Goal: Transaction & Acquisition: Purchase product/service

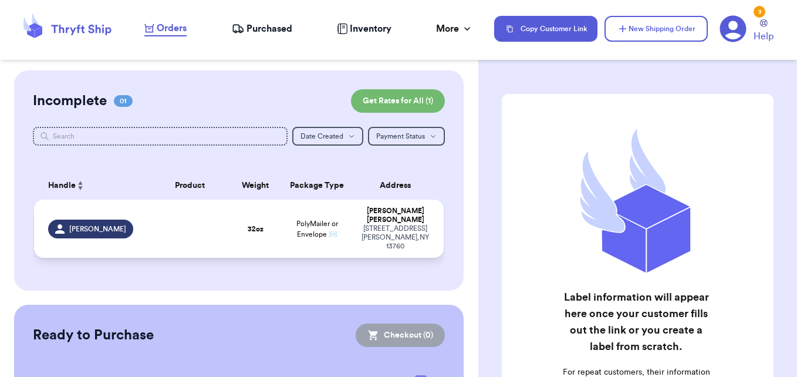
click at [231, 216] on td "32 oz" at bounding box center [255, 228] width 49 height 58
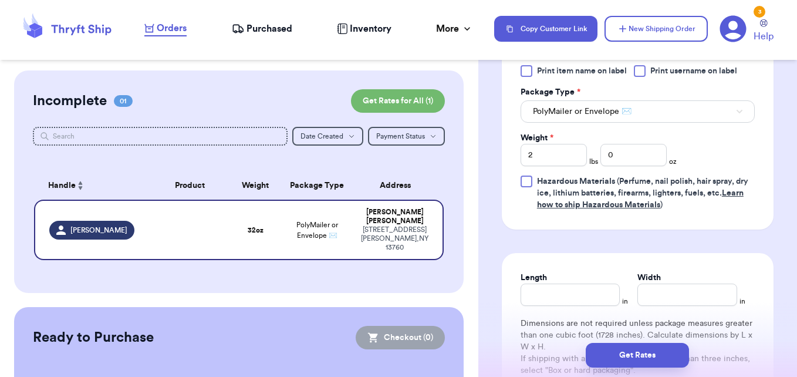
scroll to position [534, 0]
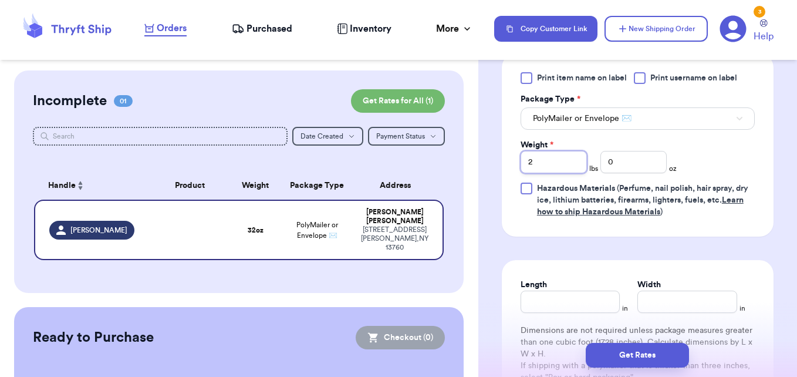
click at [558, 159] on input "2" at bounding box center [553, 162] width 66 height 22
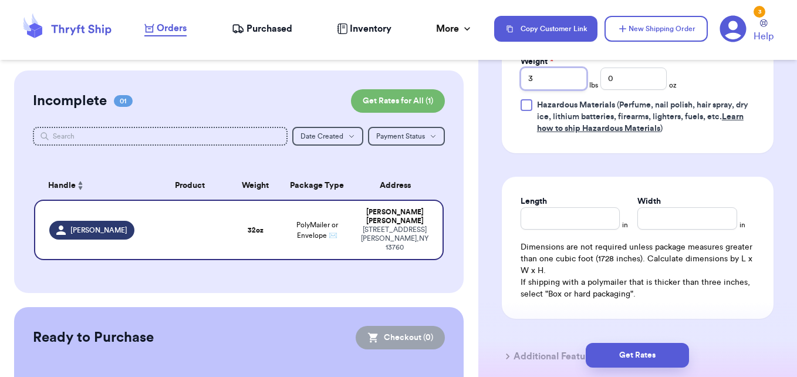
scroll to position [703, 0]
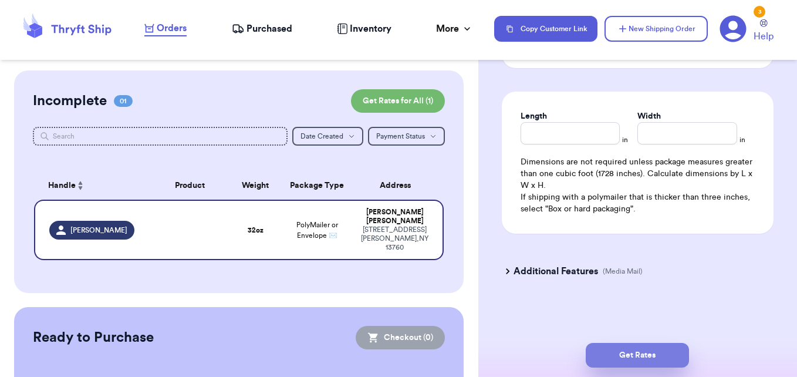
type input "3"
click at [649, 356] on button "Get Rates" at bounding box center [637, 355] width 103 height 25
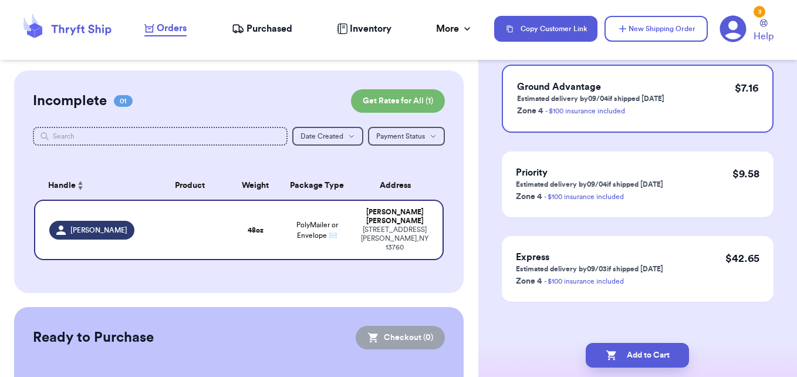
scroll to position [127, 0]
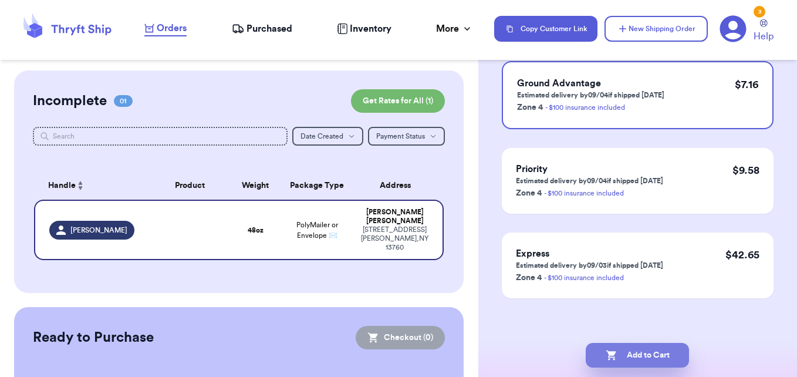
click at [669, 360] on button "Add to Cart" at bounding box center [637, 355] width 103 height 25
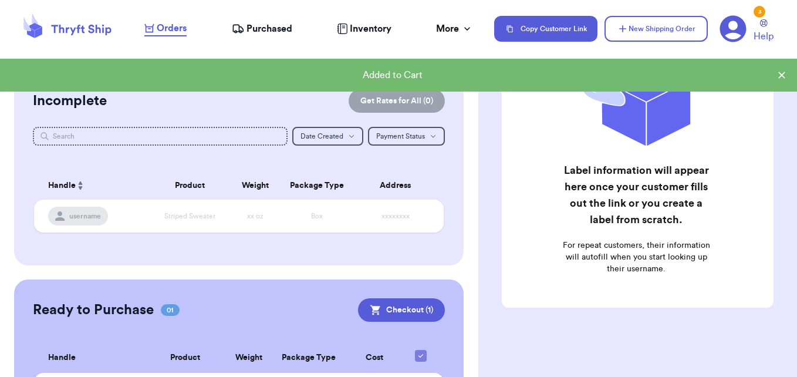
scroll to position [134, 0]
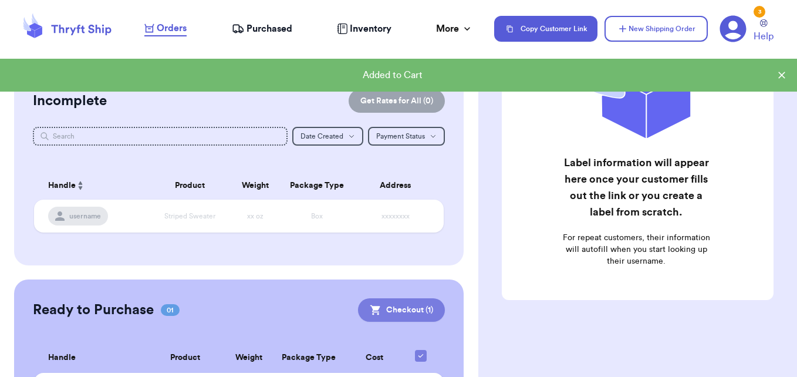
click at [385, 304] on button "Checkout ( 1 )" at bounding box center [401, 309] width 87 height 23
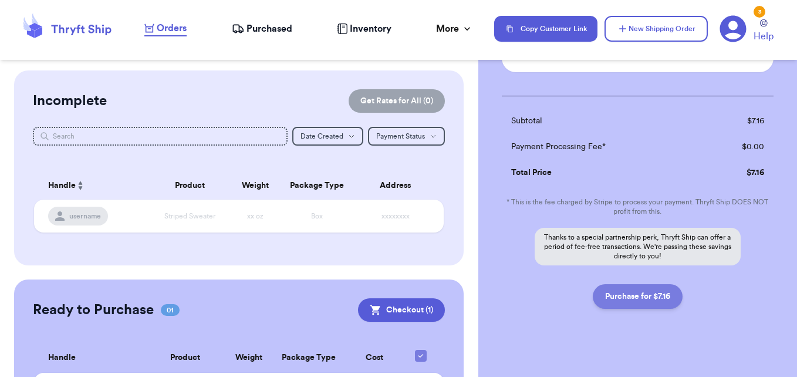
click at [664, 295] on button "Purchase for $7.16" at bounding box center [638, 296] width 90 height 25
checkbox input "false"
checkbox input "true"
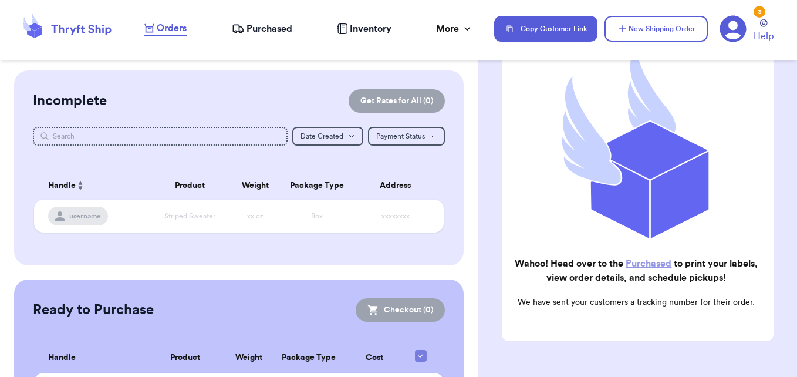
click at [659, 259] on link "Purchased" at bounding box center [648, 263] width 46 height 9
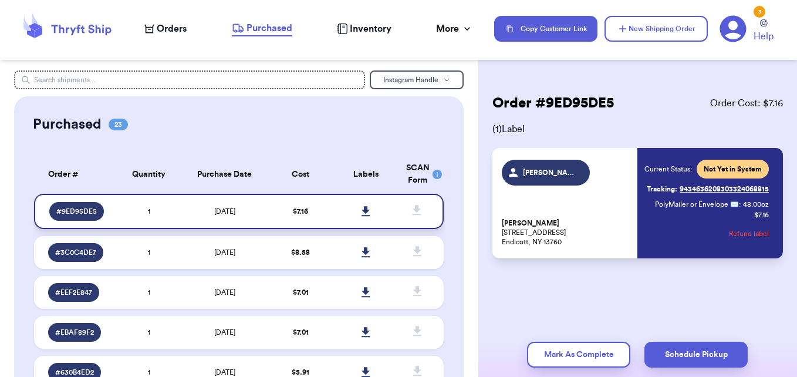
click at [361, 212] on icon at bounding box center [365, 211] width 8 height 10
